Goal: Transaction & Acquisition: Purchase product/service

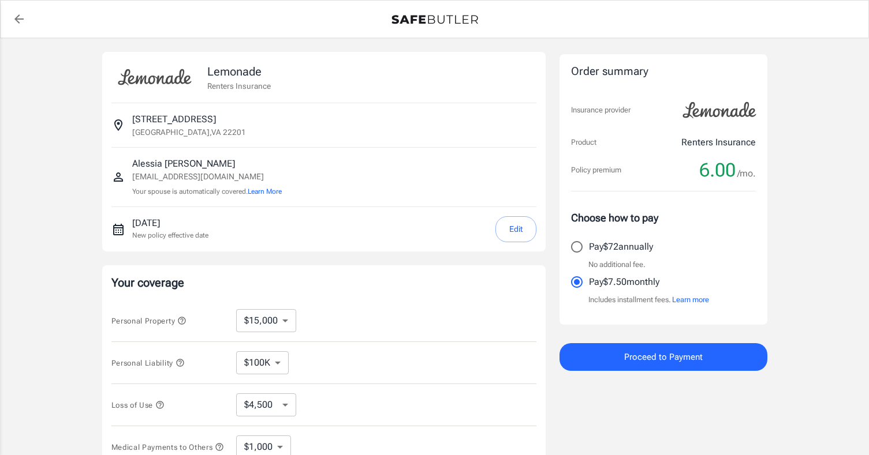
select select "15000"
select select "500"
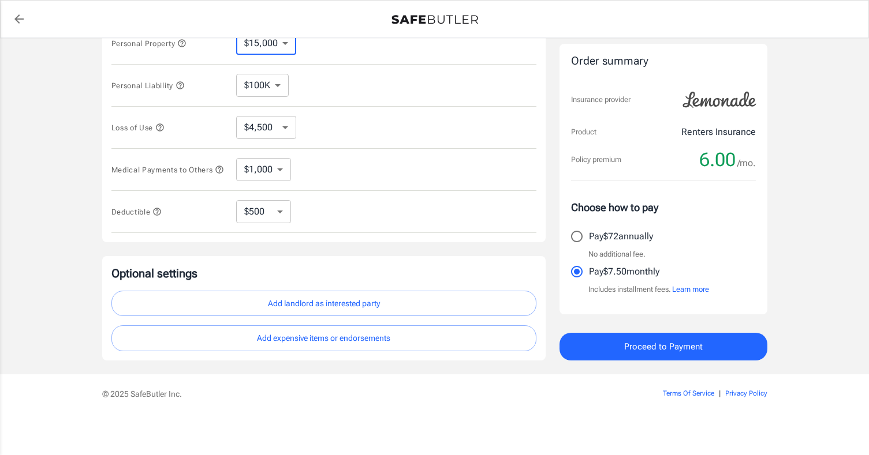
scroll to position [276, 0]
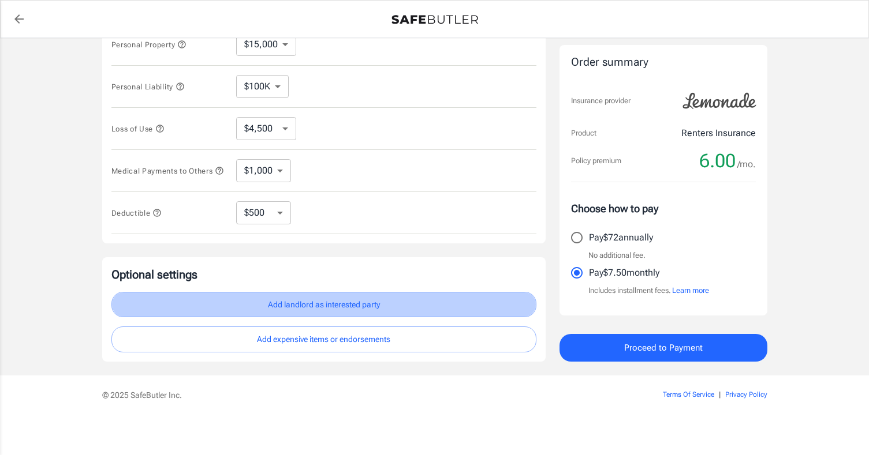
click at [440, 308] on button "Add landlord as interested party" at bounding box center [323, 305] width 425 height 26
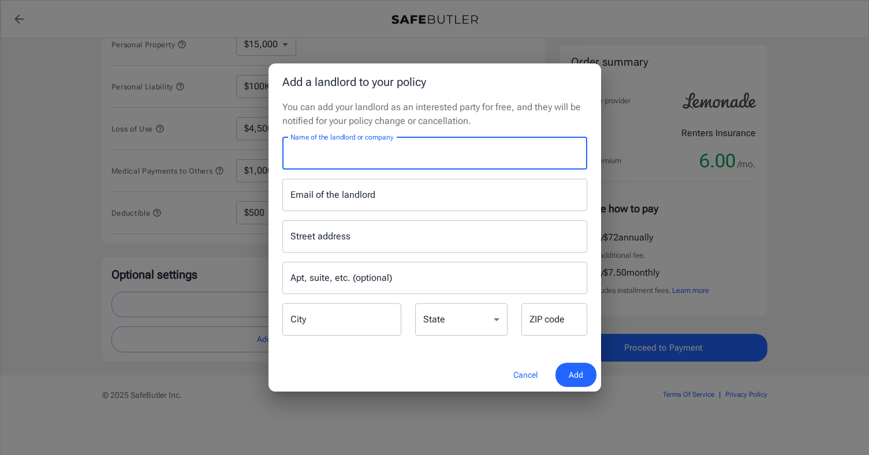
click at [523, 376] on button "Cancel" at bounding box center [525, 375] width 51 height 25
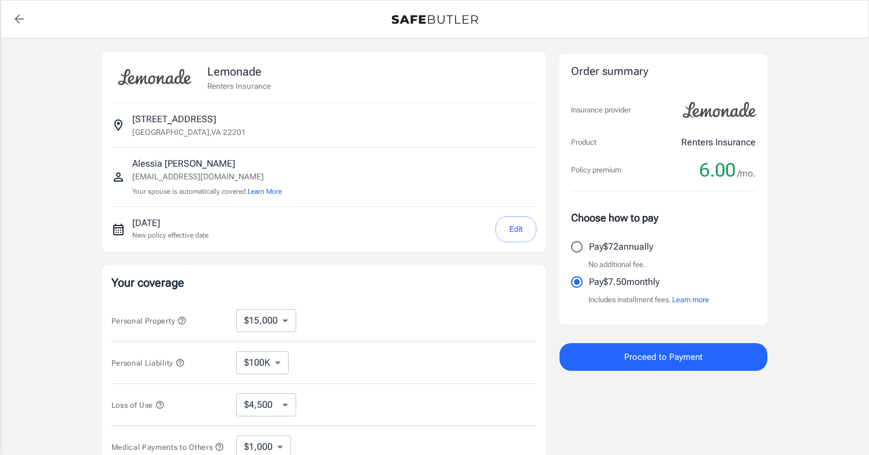
scroll to position [0, 0]
click at [525, 229] on button "Edit" at bounding box center [515, 229] width 41 height 26
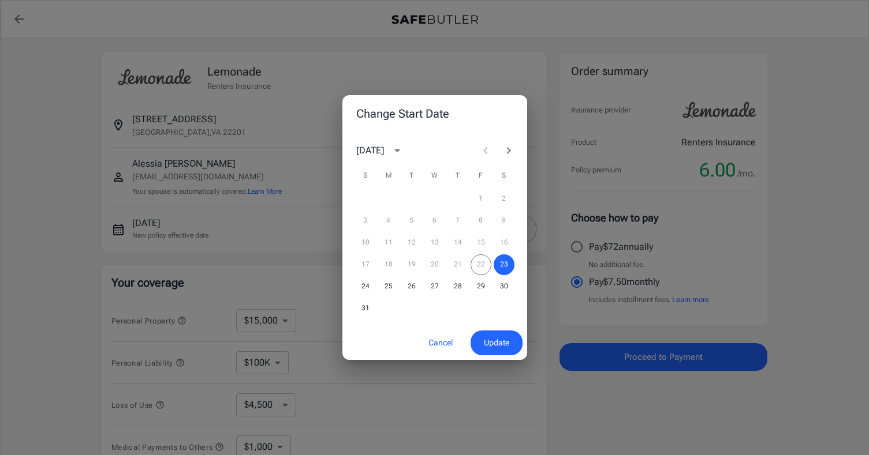
click at [503, 153] on icon "Next month" at bounding box center [509, 151] width 14 height 14
click at [507, 197] on button "6" at bounding box center [504, 199] width 21 height 21
click at [498, 352] on button "Update" at bounding box center [496, 343] width 52 height 25
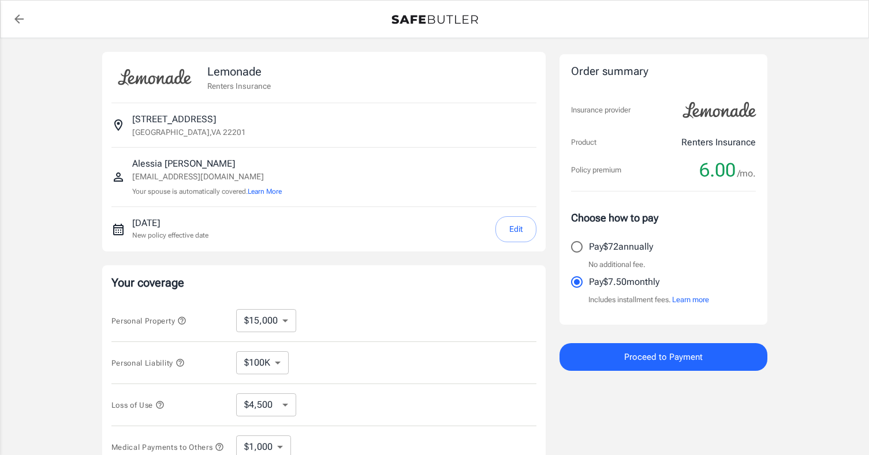
click at [575, 241] on input "Pay $72 annually" at bounding box center [577, 247] width 24 height 24
radio input "true"
select select "10000"
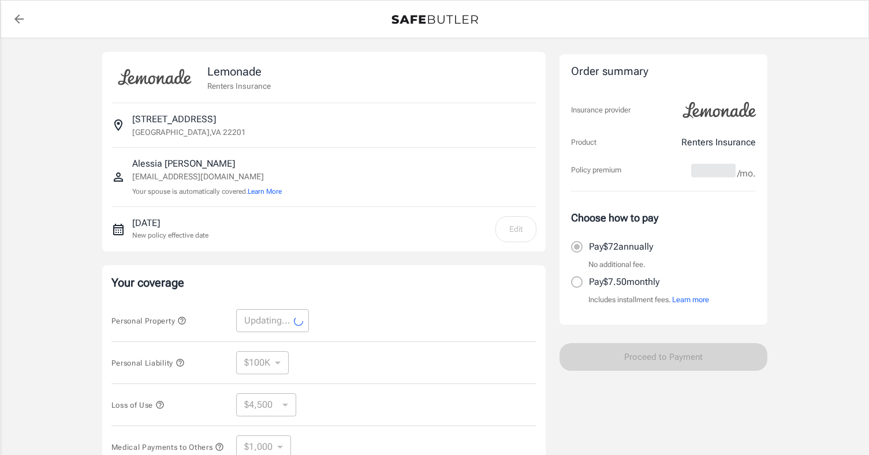
select select "10000"
select select "3000"
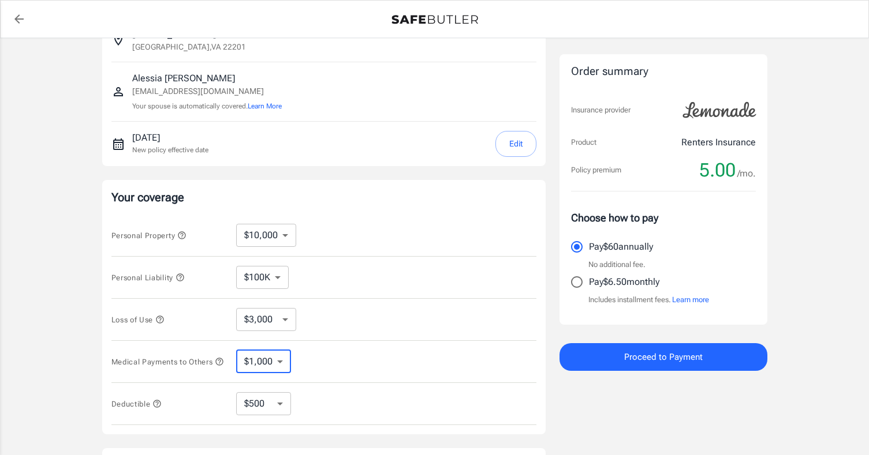
scroll to position [87, 0]
select select "250"
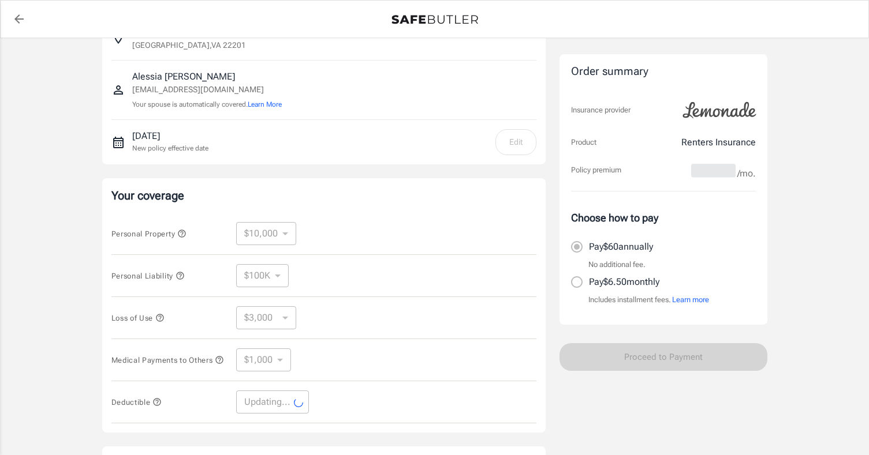
select select "250"
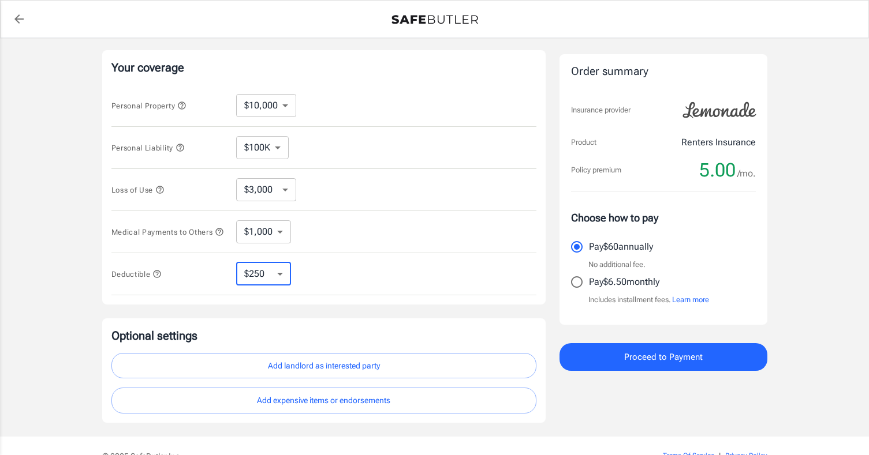
scroll to position [211, 0]
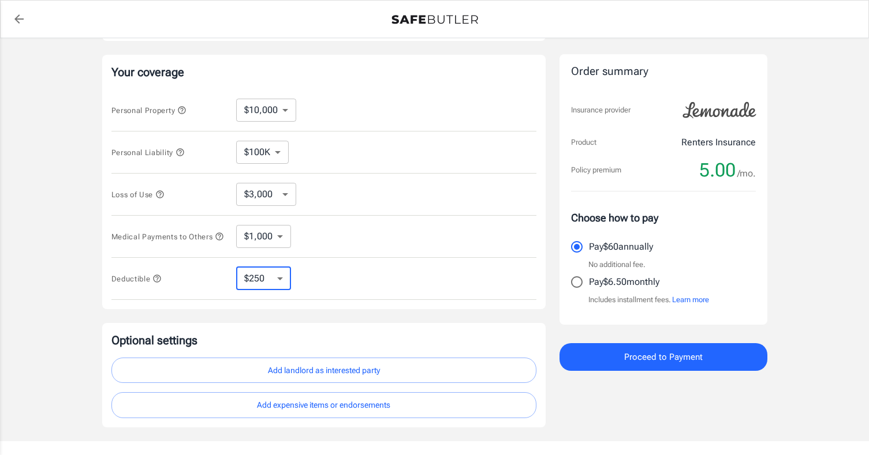
click at [350, 309] on div "Your coverage Personal Property $10,000 $15,000 $20,000 $25,000 $30,000 $40,000…" at bounding box center [323, 182] width 443 height 255
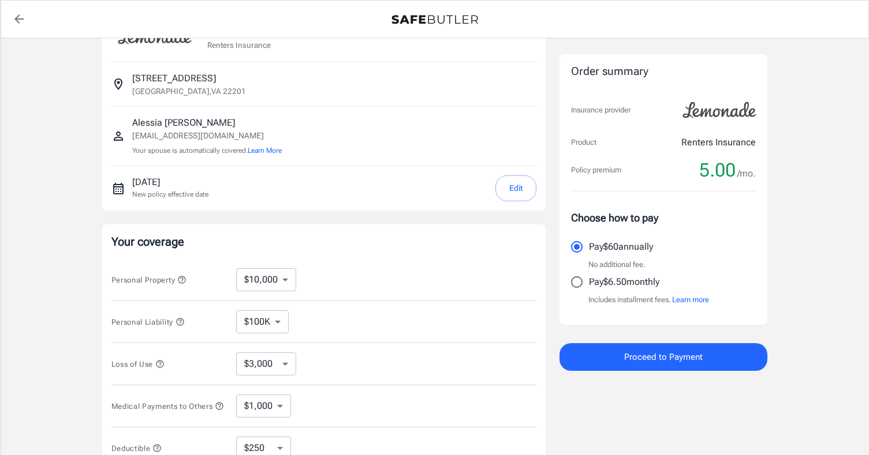
scroll to position [12, 0]
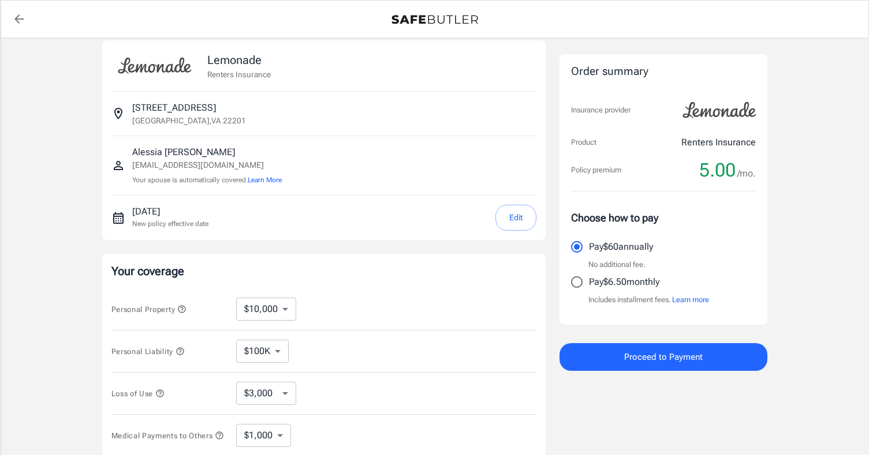
click at [514, 218] on button "Edit" at bounding box center [515, 218] width 41 height 26
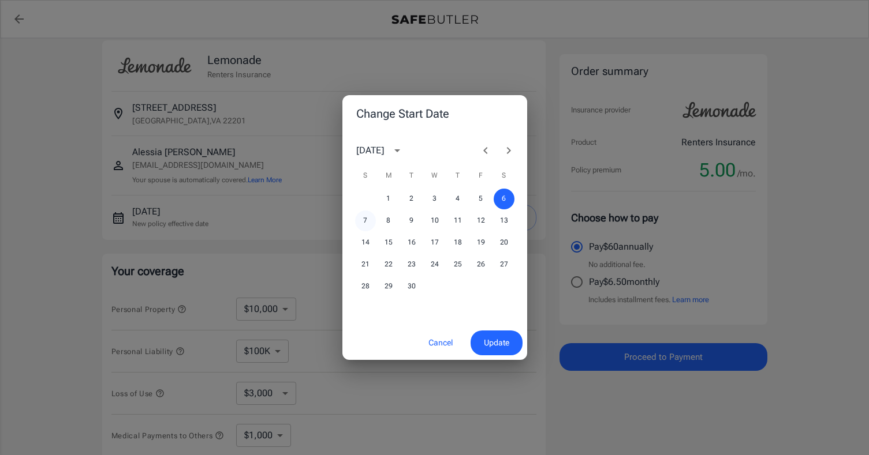
click at [360, 223] on button "7" at bounding box center [365, 221] width 21 height 21
click at [500, 341] on span "Update" at bounding box center [496, 343] width 25 height 14
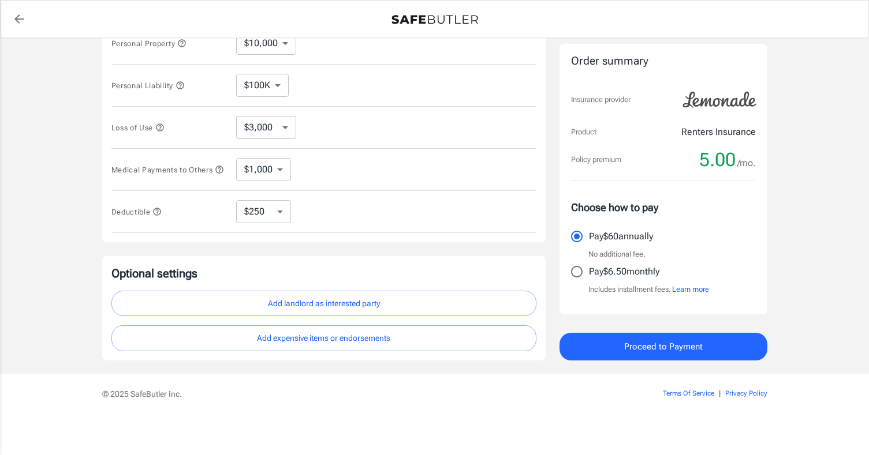
scroll to position [281, 0]
click at [391, 311] on button "Add landlord as interested party" at bounding box center [323, 304] width 425 height 26
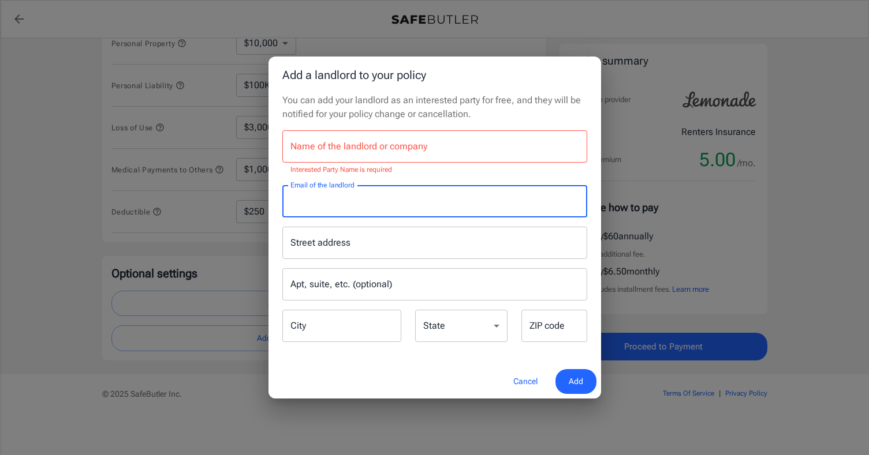
paste input "[EMAIL_ADDRESS][DOMAIN_NAME]"
type input "[EMAIL_ADDRESS][DOMAIN_NAME]"
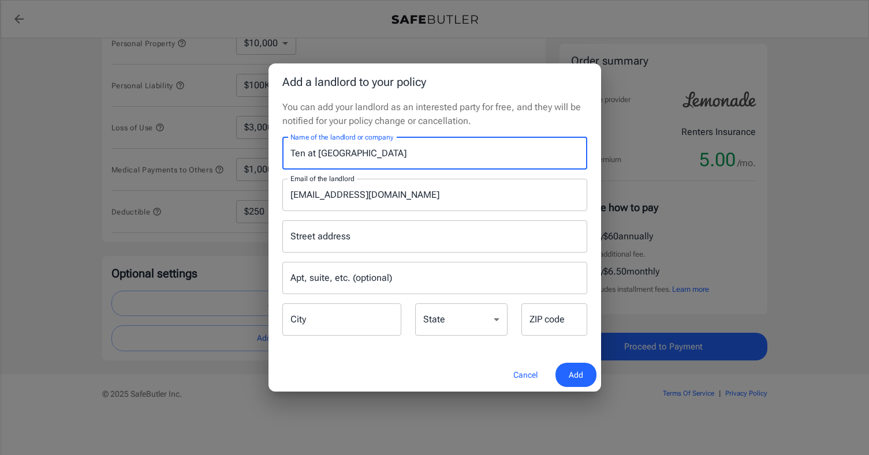
type input "Ten at [GEOGRAPHIC_DATA]"
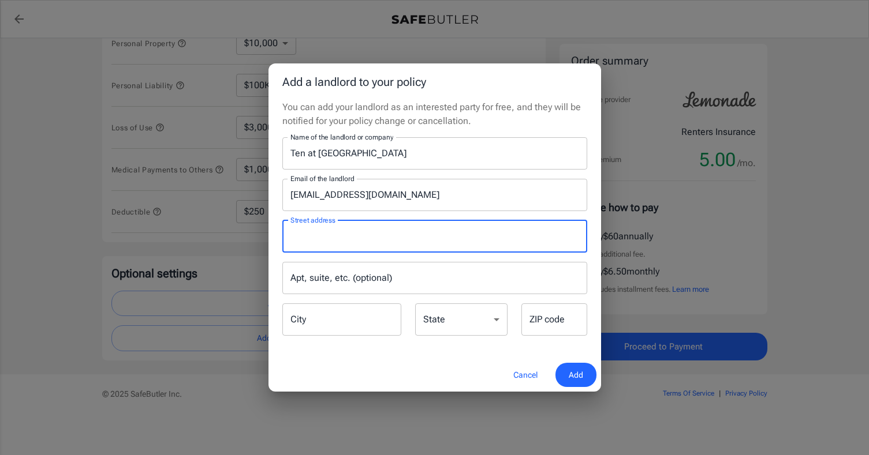
paste input "[STREET_ADDRESS]"
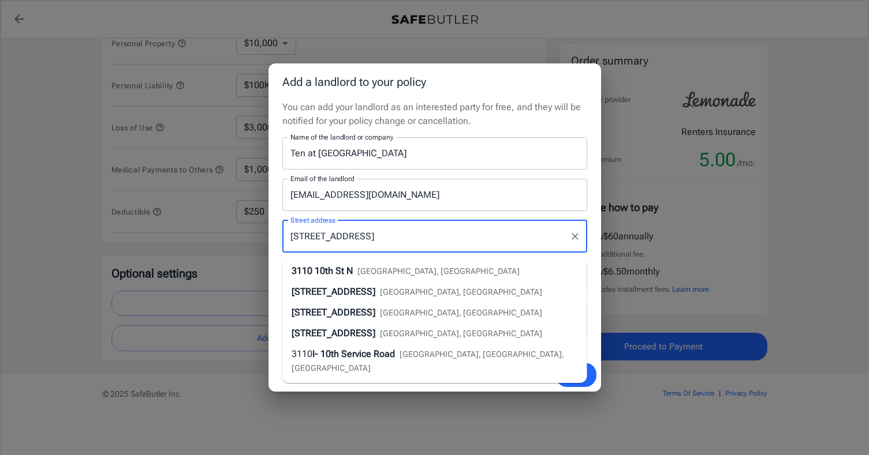
click at [450, 263] on li "[STREET_ADDRESS]" at bounding box center [434, 271] width 305 height 21
type input "[STREET_ADDRESS]"
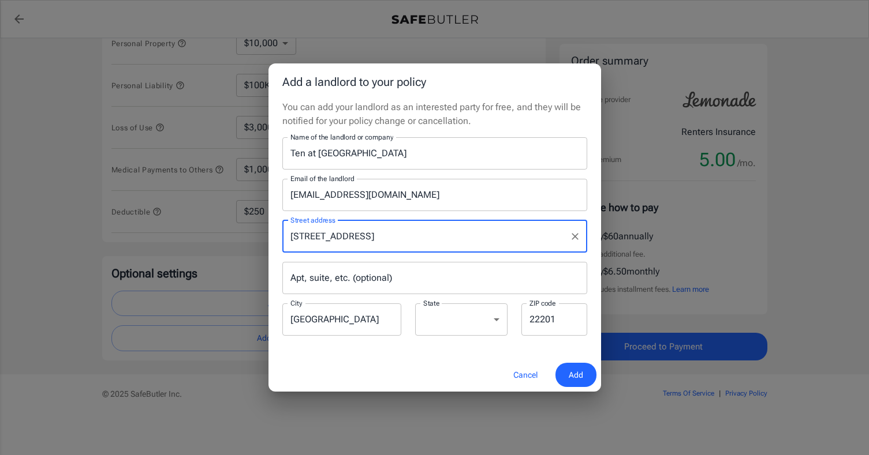
type input "[GEOGRAPHIC_DATA]"
select select "VA"
type input "22201"
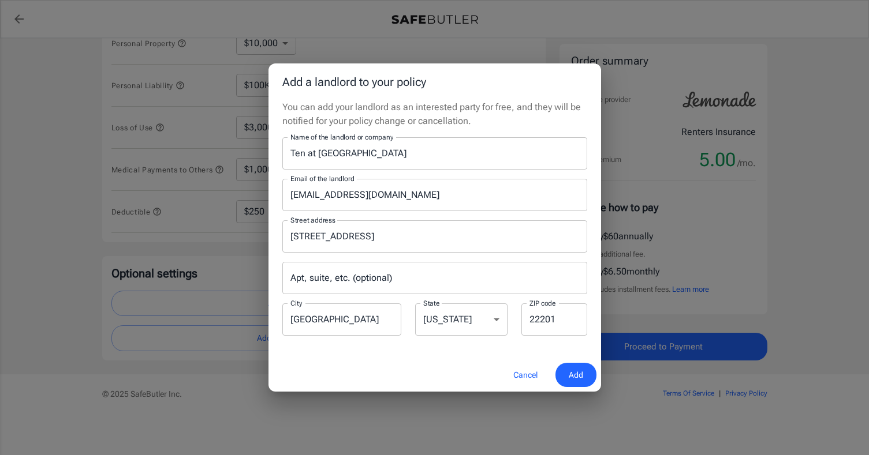
click at [577, 377] on span "Add" at bounding box center [576, 375] width 14 height 14
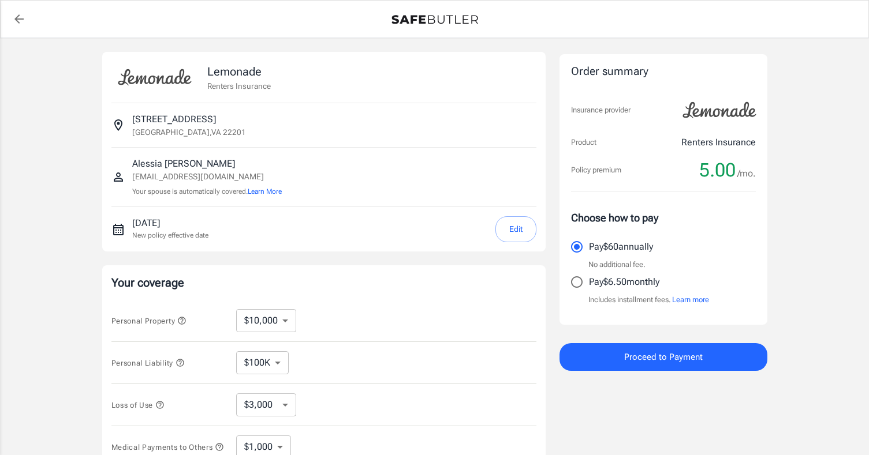
scroll to position [0, 0]
click at [678, 360] on span "Proceed to Payment" at bounding box center [663, 357] width 78 height 15
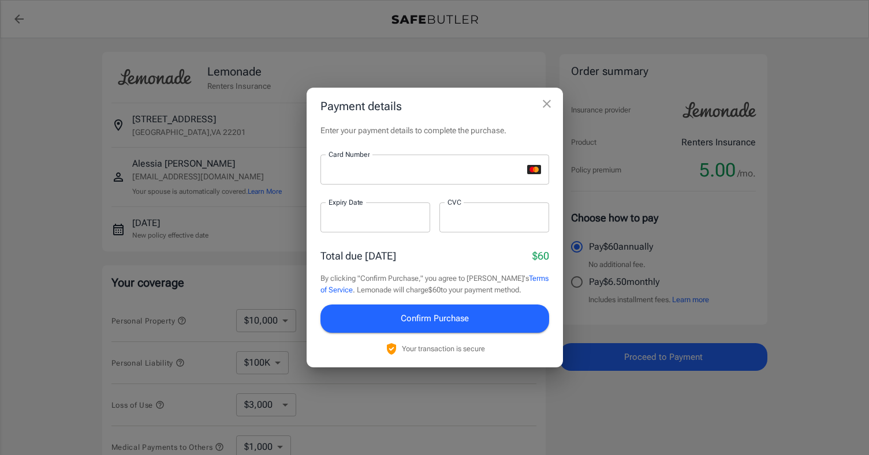
click at [394, 201] on div "Card Number Card Number ​ Expiry Date Expiry Date ​ CVC CVC ​" at bounding box center [434, 200] width 229 height 91
click at [503, 164] on div at bounding box center [421, 170] width 202 height 30
click at [546, 107] on icon "close" at bounding box center [547, 104] width 14 height 14
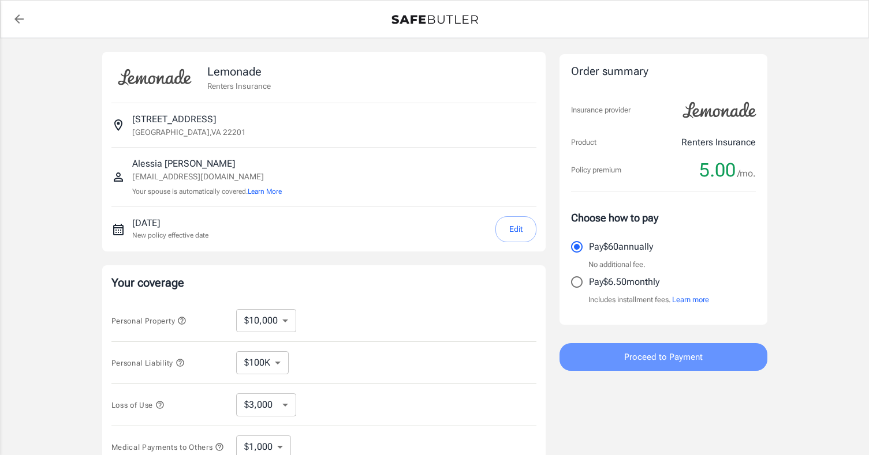
click at [606, 358] on button "Proceed to Payment" at bounding box center [663, 357] width 208 height 28
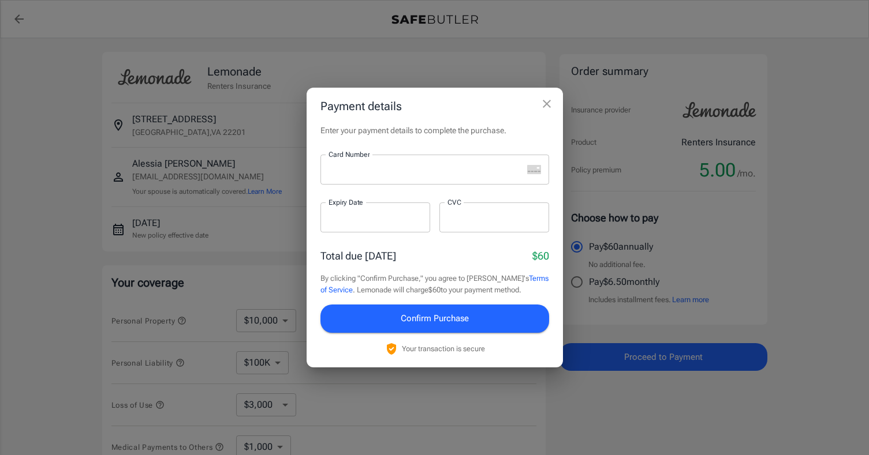
click at [446, 180] on div at bounding box center [421, 170] width 202 height 30
click at [373, 178] on div at bounding box center [421, 170] width 202 height 30
click at [451, 182] on div at bounding box center [421, 170] width 202 height 30
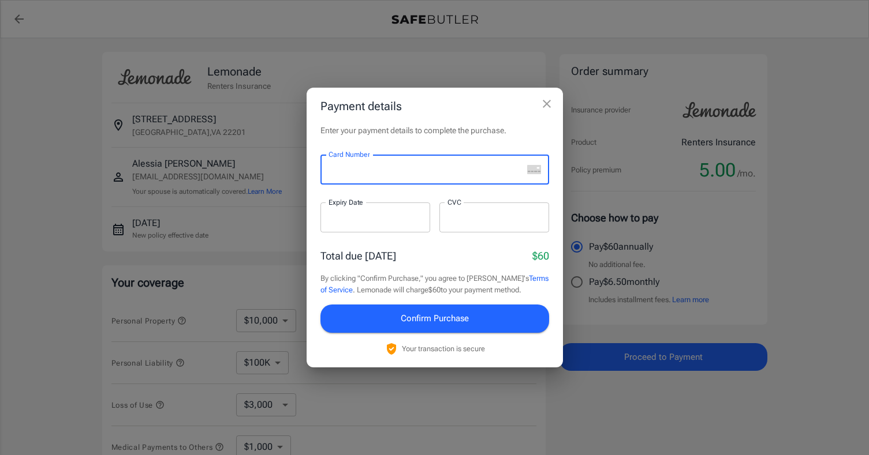
click at [379, 211] on div at bounding box center [375, 218] width 110 height 30
click at [381, 223] on iframe at bounding box center [375, 217] width 94 height 11
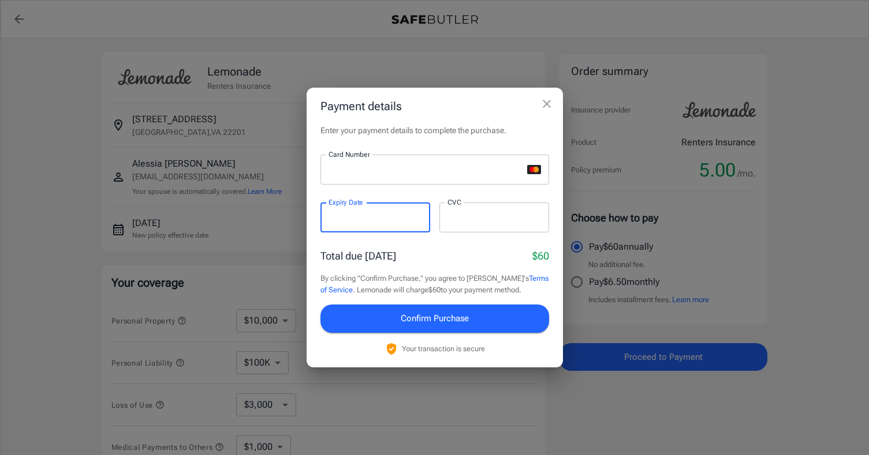
click at [392, 212] on div at bounding box center [375, 218] width 110 height 30
click at [412, 240] on p "​" at bounding box center [375, 240] width 94 height 12
click at [507, 306] on button "Confirm Purchase" at bounding box center [434, 319] width 229 height 28
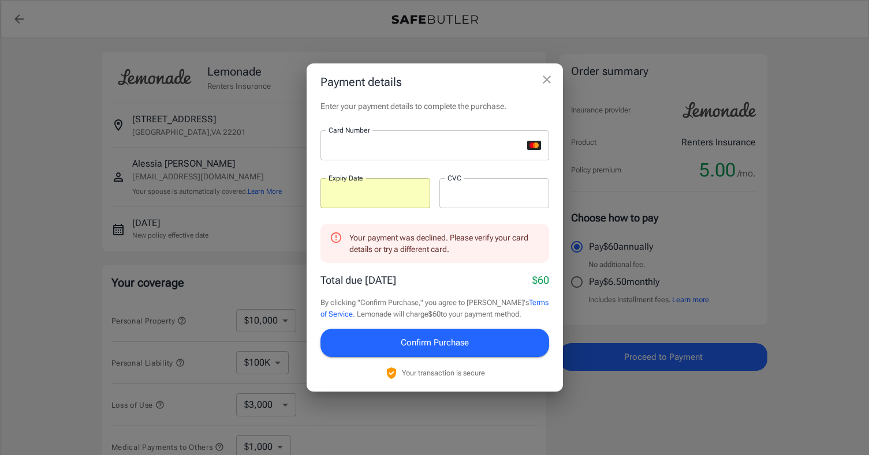
click at [481, 200] on div at bounding box center [494, 193] width 110 height 30
click at [470, 346] on button "Confirm Purchase" at bounding box center [434, 343] width 229 height 28
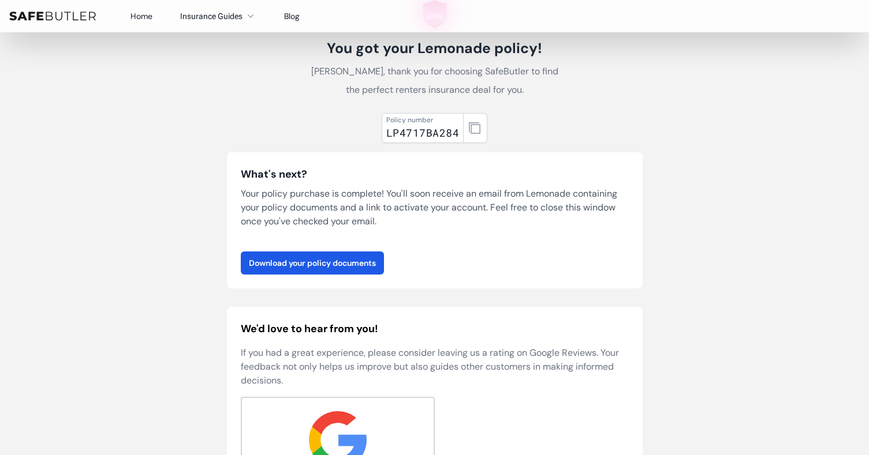
scroll to position [41, 0]
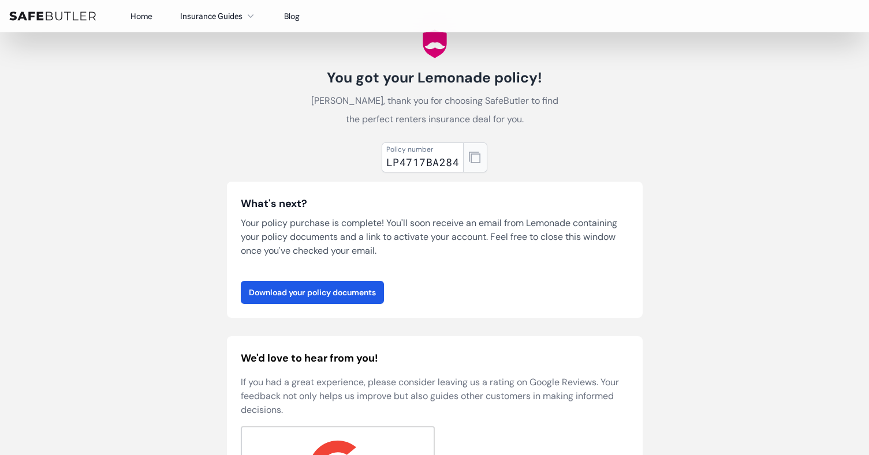
click at [473, 156] on icon "button" at bounding box center [475, 158] width 12 height 12
click at [471, 152] on icon "button" at bounding box center [475, 158] width 12 height 12
